Goal: Task Accomplishment & Management: Manage account settings

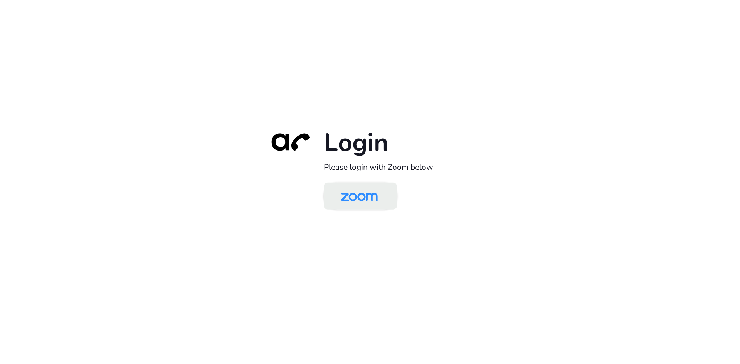
drag, startPoint x: 372, startPoint y: 201, endPoint x: 368, endPoint y: 203, distance: 4.7
click at [372, 201] on img at bounding box center [359, 196] width 53 height 25
click at [363, 200] on img at bounding box center [359, 196] width 53 height 25
